Goal: Communication & Community: Answer question/provide support

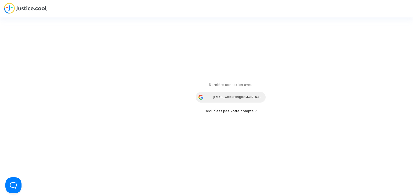
click at [224, 98] on div "mdetastes.avocat@gmail.com" at bounding box center [231, 97] width 70 height 11
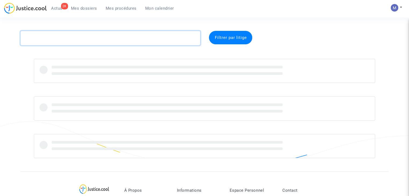
click at [124, 38] on textarea at bounding box center [110, 38] width 180 height 15
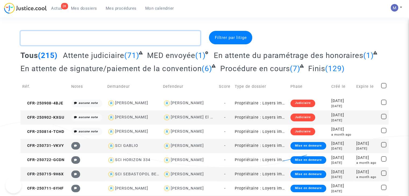
paste textarea "CFR-250707-H773"
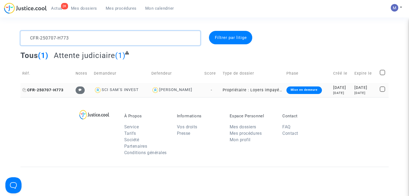
type textarea "CFR-250707-H773"
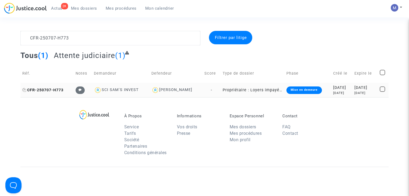
click at [37, 89] on span "CFR-250707-H773" at bounding box center [42, 90] width 41 height 5
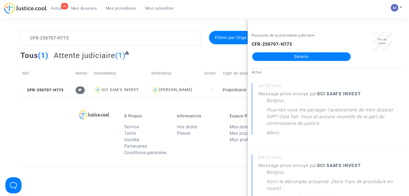
click at [301, 58] on link "Détails" at bounding box center [301, 56] width 98 height 9
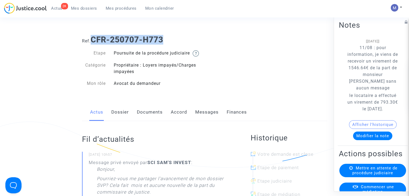
drag, startPoint x: 174, startPoint y: 42, endPoint x: 92, endPoint y: 38, distance: 82.1
click at [92, 38] on h1 "Ref. CFR-250707-H773" at bounding box center [204, 40] width 245 height 10
copy b "CFR-250707-H773"
click at [200, 119] on link "Messages" at bounding box center [206, 112] width 23 height 18
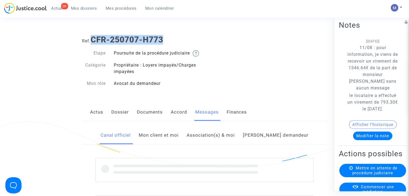
click at [167, 142] on link "Mon client et moi" at bounding box center [159, 136] width 40 height 18
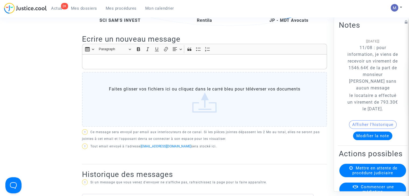
scroll to position [134, 0]
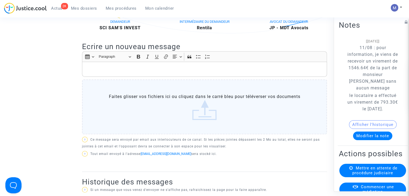
click at [98, 73] on p "Rich Text Editor, main" at bounding box center [204, 69] width 239 height 7
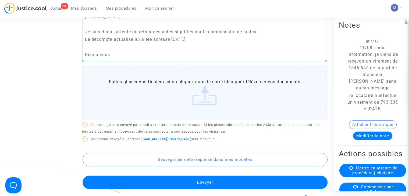
scroll to position [188, 0]
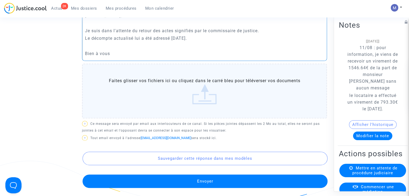
click at [205, 187] on button "Envoyer" at bounding box center [204, 181] width 245 height 13
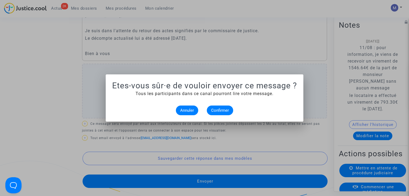
scroll to position [0, 0]
click at [221, 110] on span "Confirmer" at bounding box center [220, 110] width 18 height 5
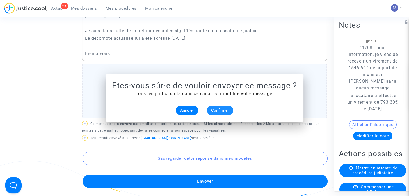
scroll to position [188, 0]
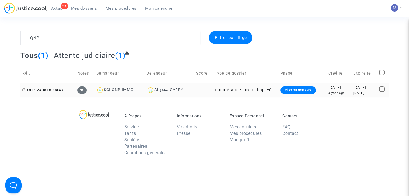
type textarea "QNP"
click at [46, 91] on span "CFR-240515-U4A7" at bounding box center [42, 90] width 41 height 5
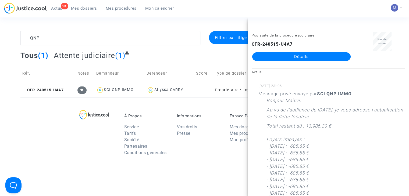
click at [306, 55] on link "Détails" at bounding box center [301, 56] width 98 height 9
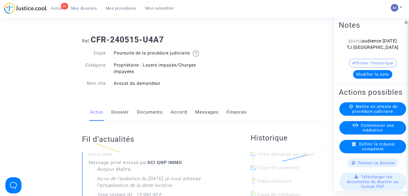
click at [368, 72] on button "Modifier la note" at bounding box center [372, 74] width 39 height 9
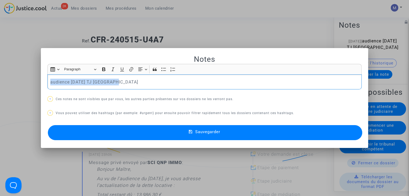
drag, startPoint x: 132, startPoint y: 84, endPoint x: 32, endPoint y: 75, distance: 100.9
click at [31, 75] on div "Notes Rich Text Editor Insert table Insert table Heading Paragraph Paragraph He…" at bounding box center [204, 98] width 409 height 196
click at [193, 135] on mat-icon at bounding box center [192, 133] width 6 height 6
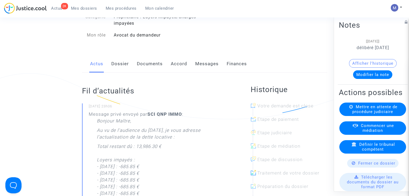
scroll to position [54, 0]
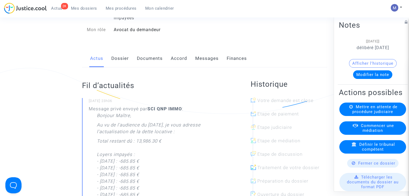
click at [203, 63] on link "Messages" at bounding box center [206, 59] width 23 height 18
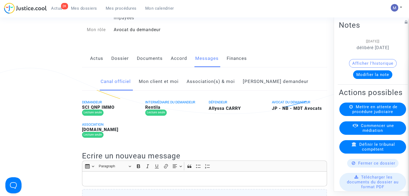
click at [172, 86] on link "Mon client et moi" at bounding box center [159, 82] width 40 height 18
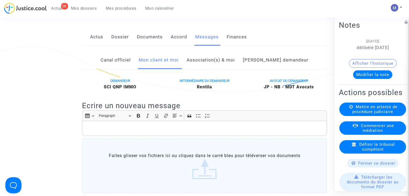
scroll to position [107, 0]
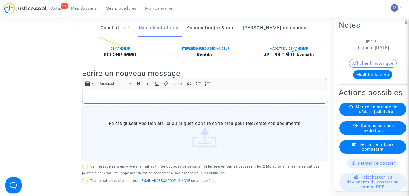
click at [92, 98] on div "Rich Text Editor, main" at bounding box center [204, 96] width 245 height 15
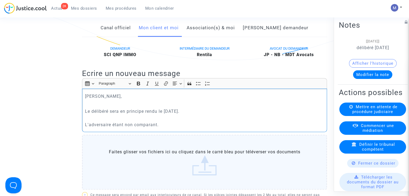
click at [97, 107] on p "Rich Text Editor, main" at bounding box center [204, 104] width 239 height 7
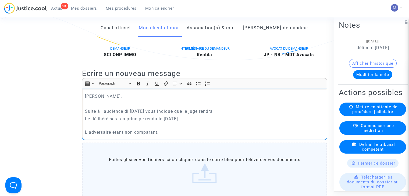
click at [88, 127] on p "Le délibéré sera en principe rendu le [DATE]. L'adversaire étant non comparant." at bounding box center [204, 126] width 239 height 20
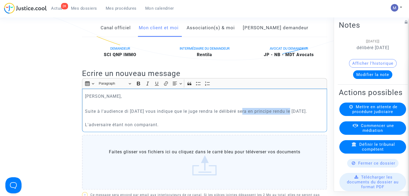
drag, startPoint x: 290, startPoint y: 117, endPoint x: 242, endPoint y: 112, distance: 48.4
click at [242, 115] on p "Suite à l'audience di [DATE] vous indique que le juge rendra le délibéré sera e…" at bounding box center [204, 118] width 239 height 20
click at [172, 128] on p "Suite à l'audience di [DATE] vous indique que le juge rendra le délibéré le [DA…" at bounding box center [204, 118] width 239 height 20
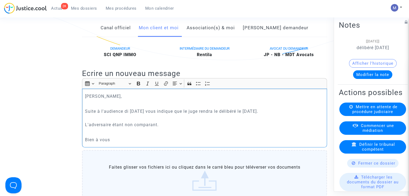
click at [128, 116] on p "Suite à l'audience di [DATE] vous indique que le juge rendra le délibéré le [DA…" at bounding box center [204, 118] width 239 height 20
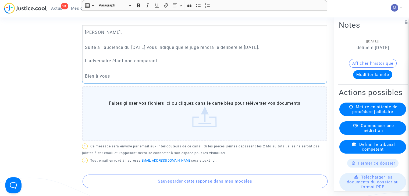
scroll to position [134, 0]
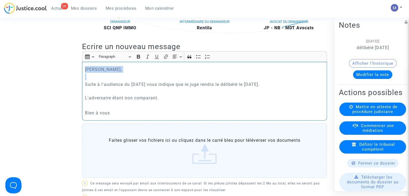
drag, startPoint x: 132, startPoint y: 83, endPoint x: 73, endPoint y: 70, distance: 60.4
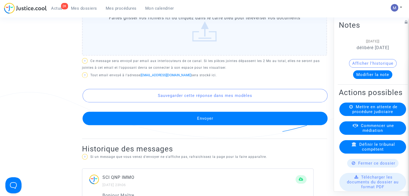
scroll to position [269, 0]
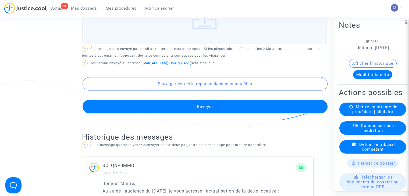
click at [200, 113] on button "Envoyer" at bounding box center [204, 106] width 245 height 13
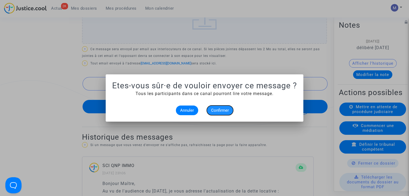
click at [222, 110] on span "Confirmer" at bounding box center [220, 110] width 18 height 5
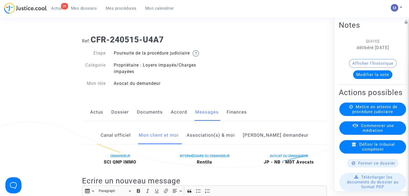
scroll to position [269, 0]
